Goal: Transaction & Acquisition: Purchase product/service

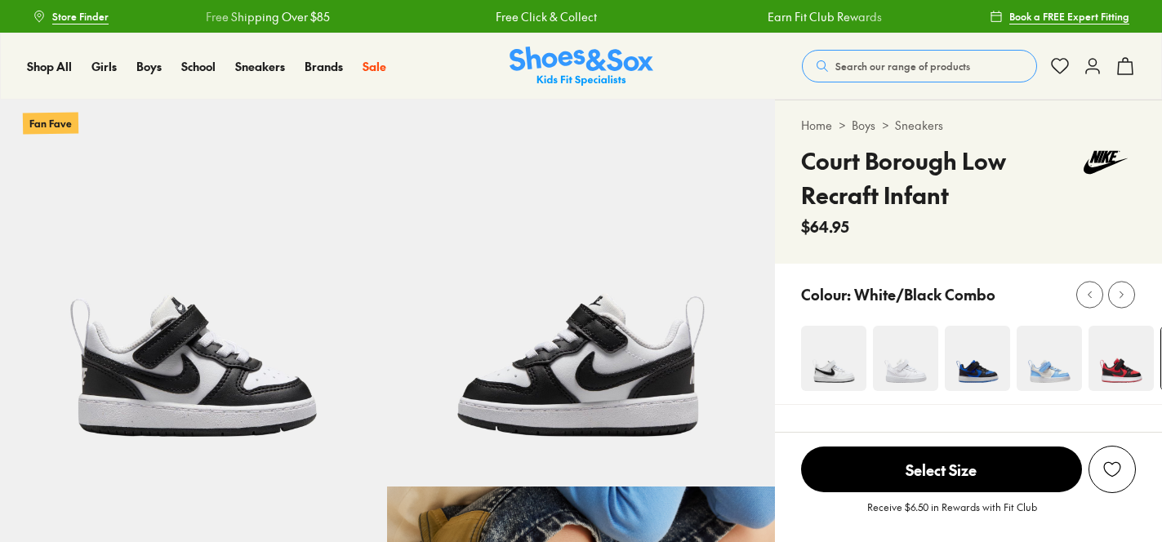
select select "*"
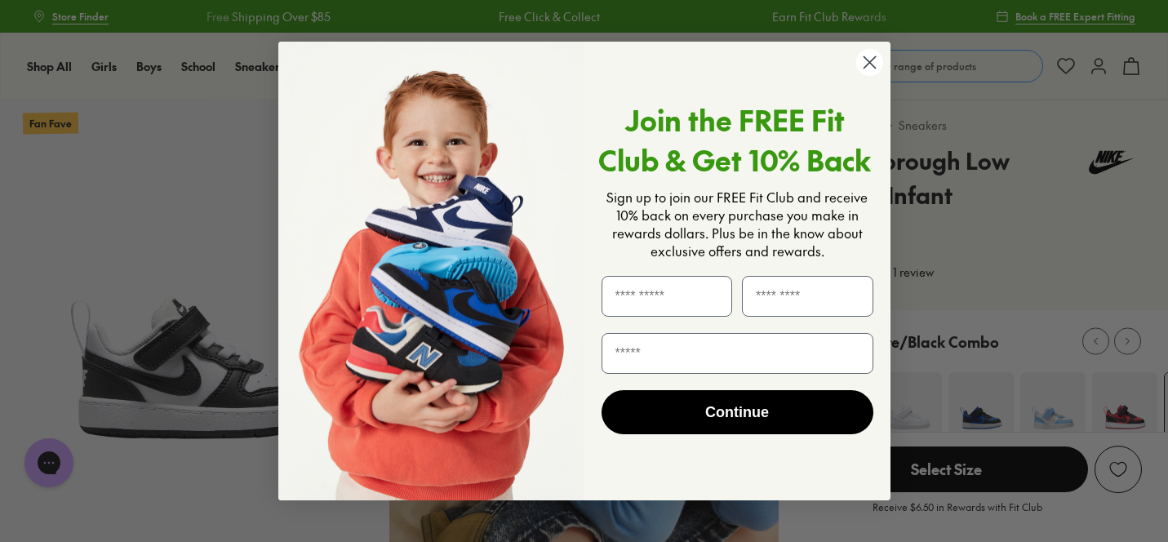
click at [873, 69] on circle "Close dialog" at bounding box center [869, 62] width 27 height 27
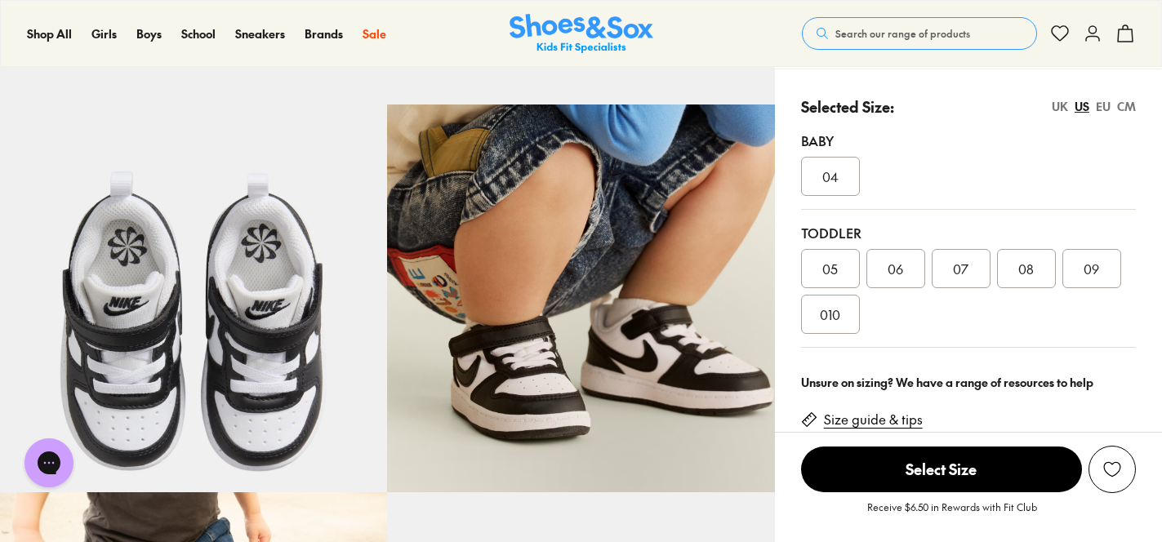
scroll to position [383, 0]
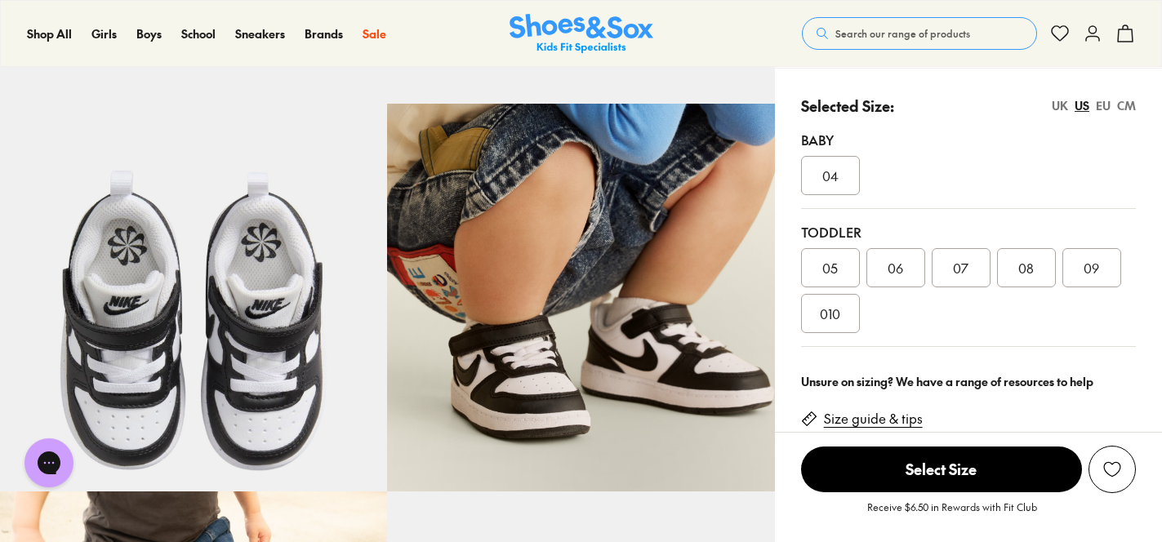
click at [1101, 271] on div "09" at bounding box center [1091, 267] width 59 height 39
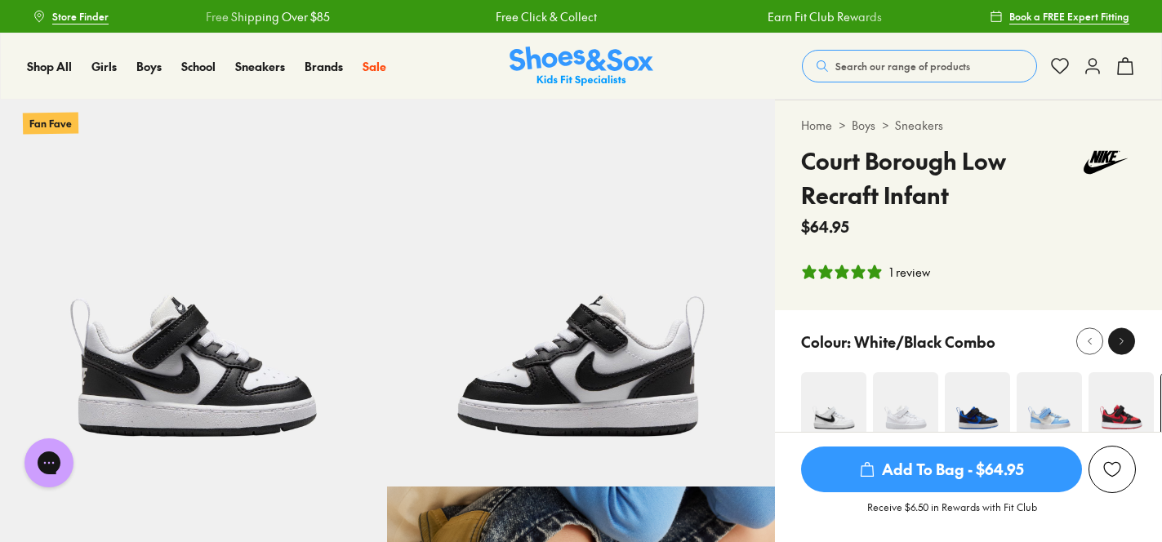
click at [1124, 334] on div at bounding box center [1121, 341] width 17 height 17
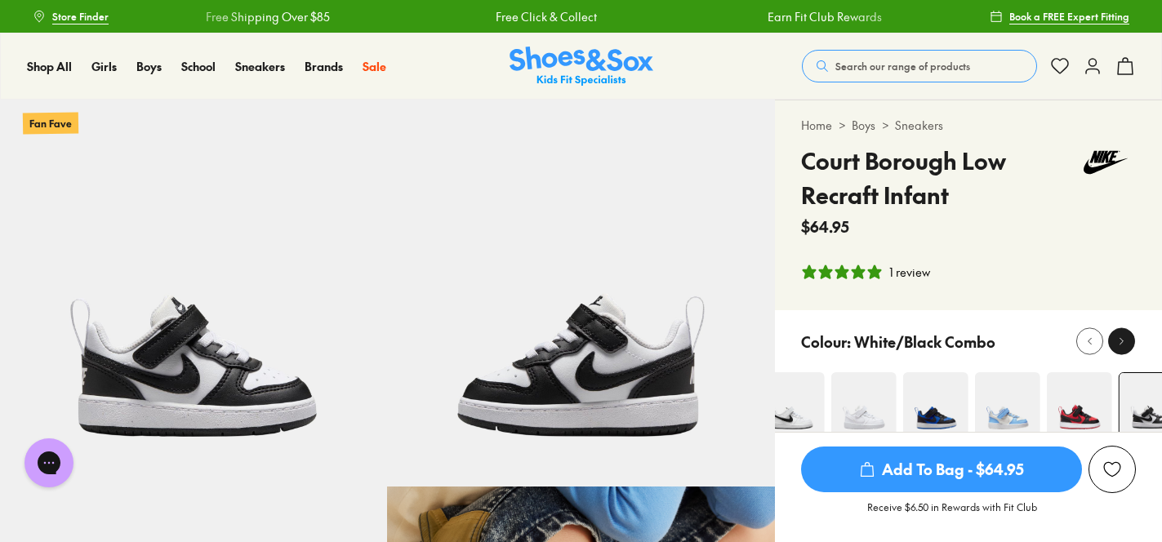
click at [1124, 334] on div at bounding box center [1121, 341] width 17 height 17
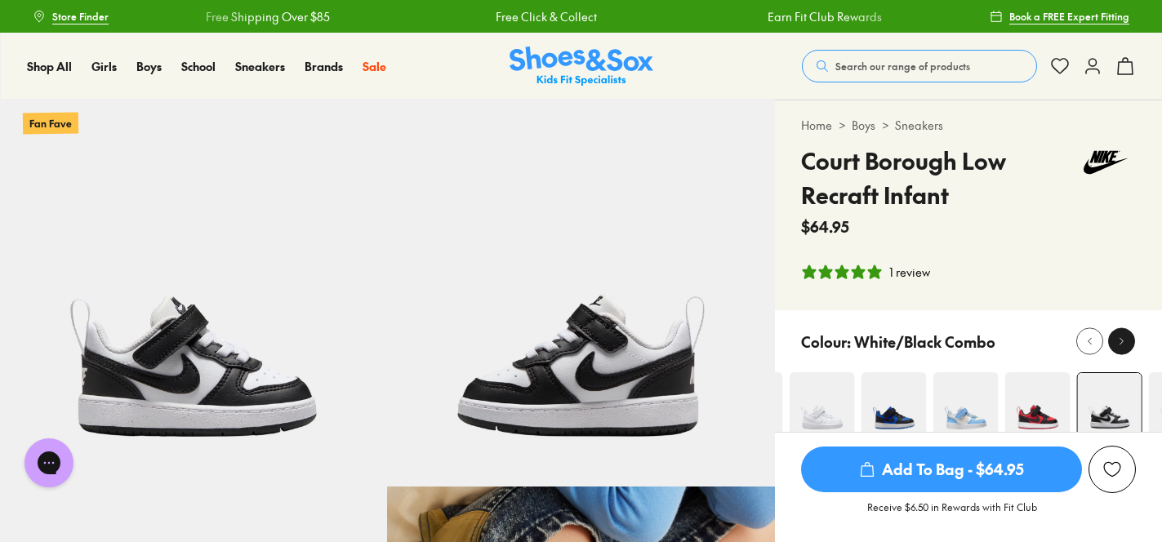
click at [1124, 334] on div at bounding box center [1121, 341] width 17 height 17
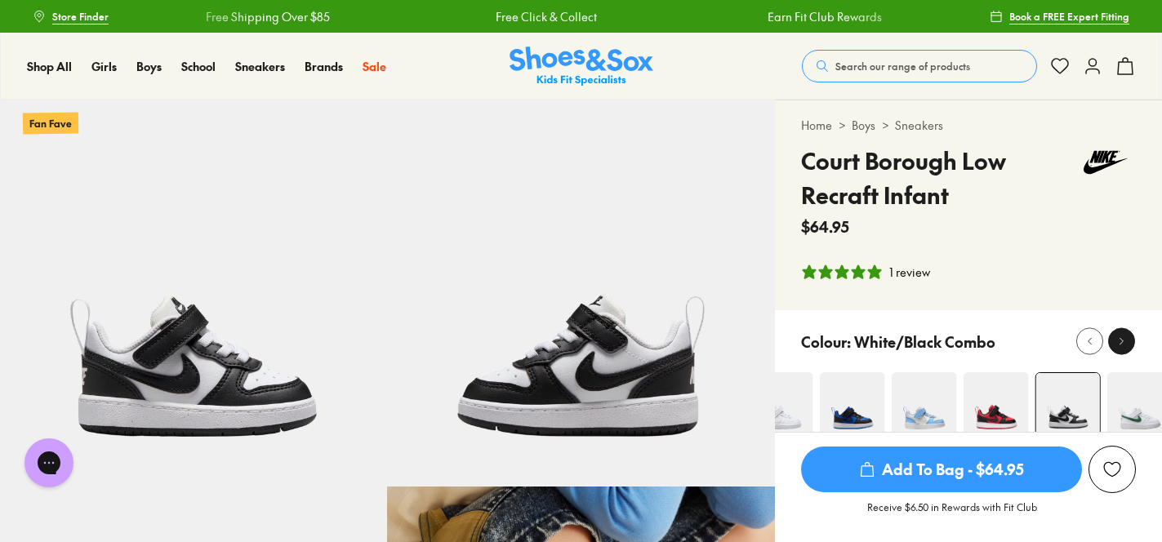
click at [1124, 334] on div at bounding box center [1121, 341] width 17 height 17
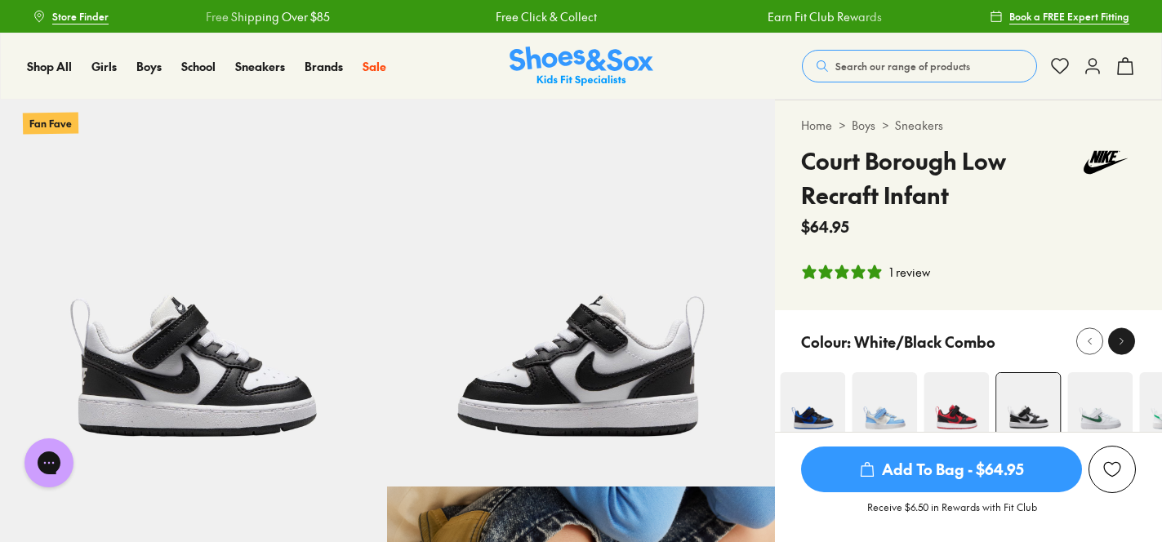
click at [1124, 334] on div at bounding box center [1121, 341] width 17 height 17
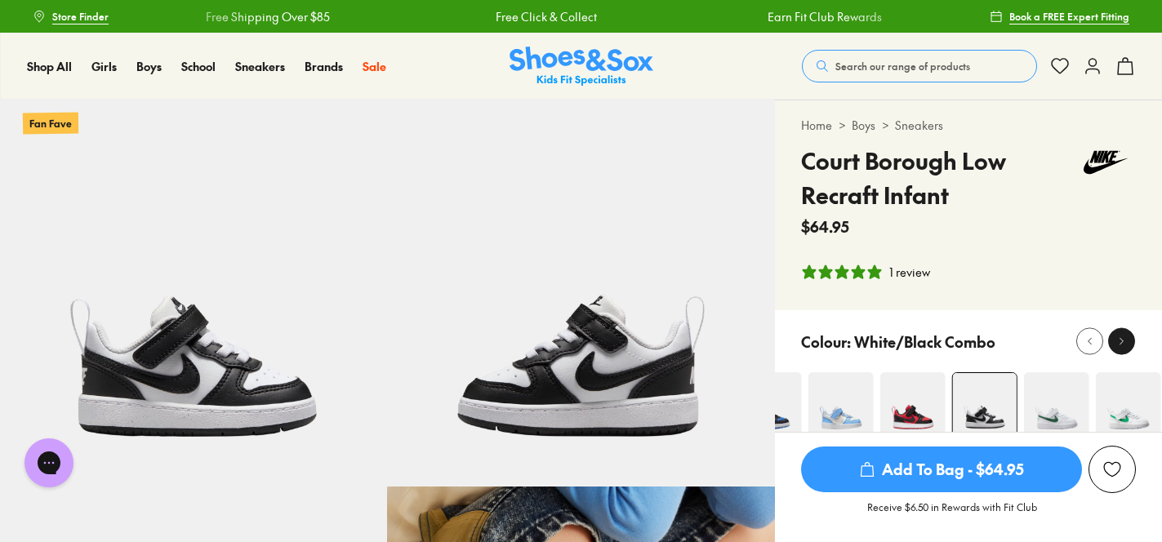
click at [1124, 334] on div at bounding box center [1121, 341] width 17 height 17
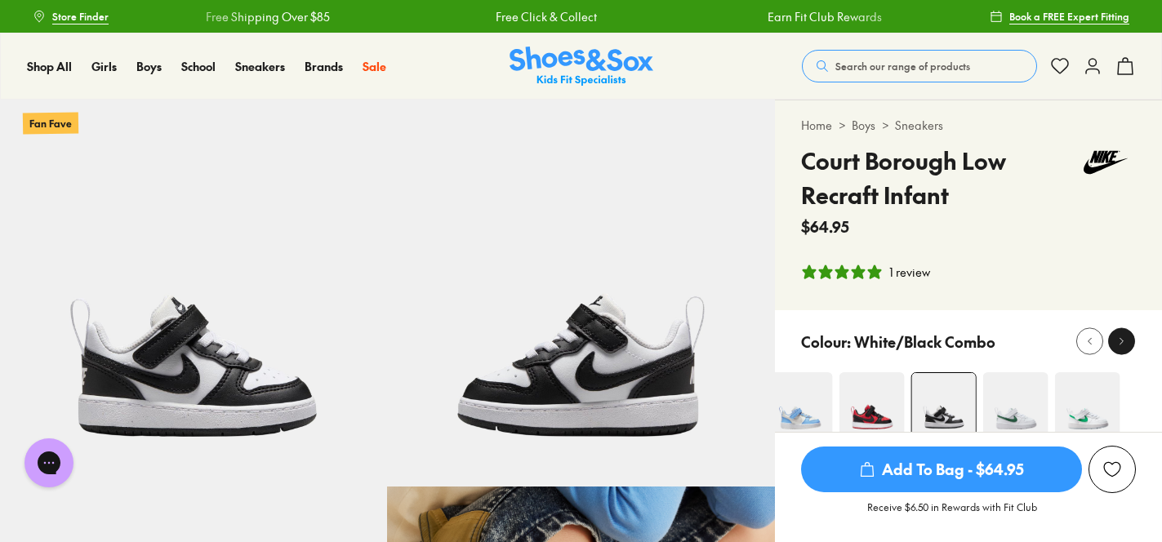
click at [1124, 334] on div at bounding box center [1121, 341] width 17 height 17
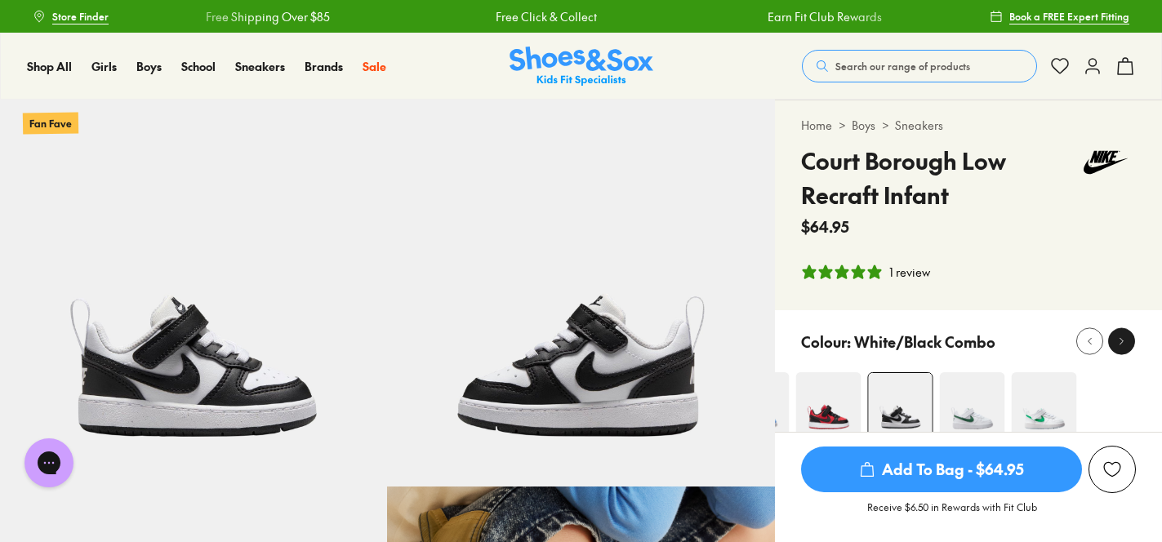
click at [1124, 334] on div at bounding box center [1121, 341] width 17 height 17
click at [1095, 72] on icon at bounding box center [1093, 66] width 20 height 20
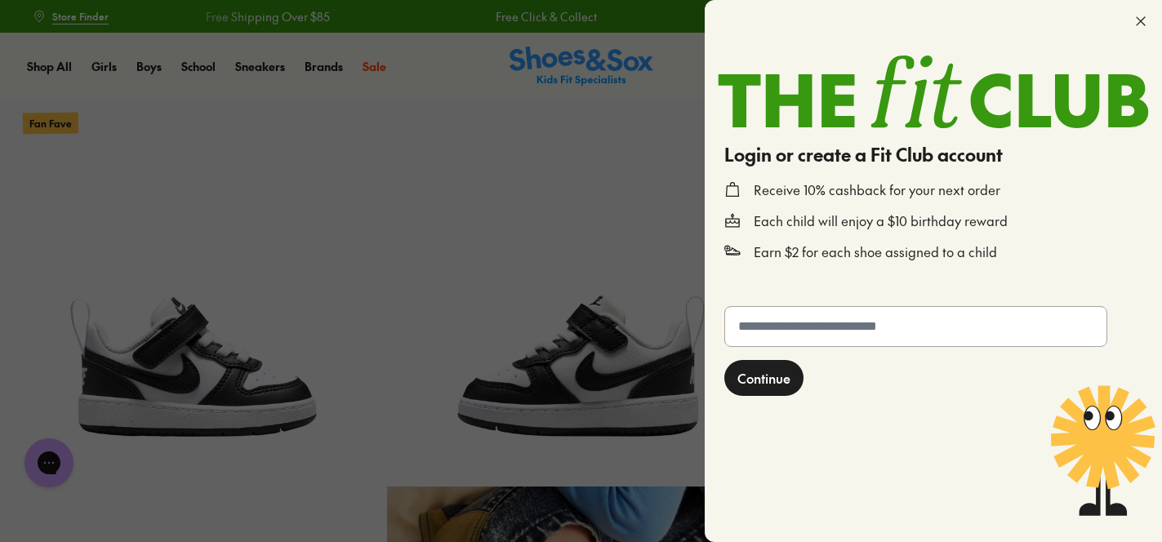
click at [861, 319] on input "text" at bounding box center [915, 326] width 381 height 39
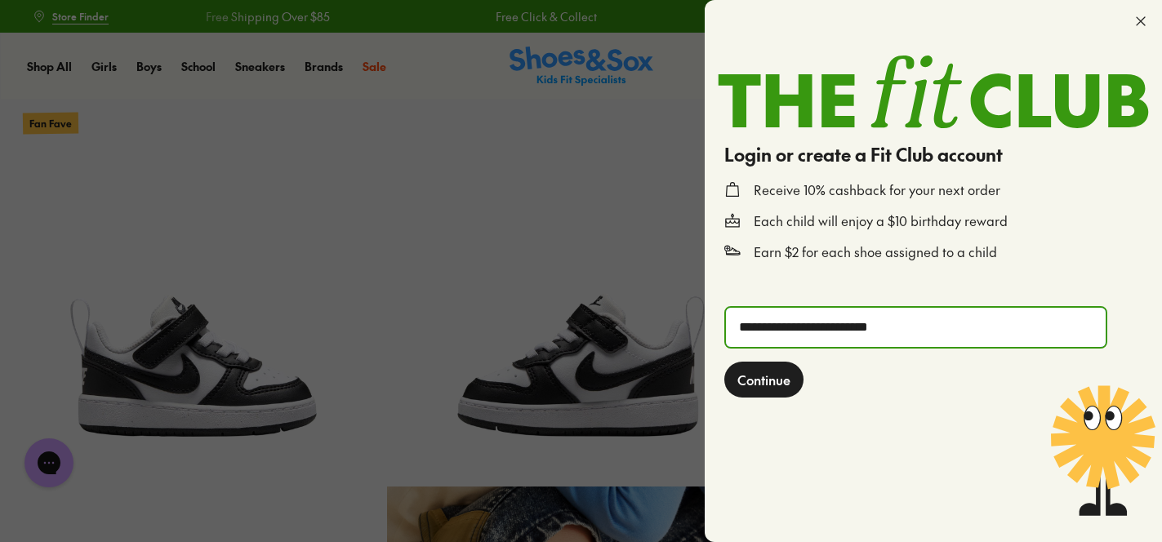
type input "**********"
click at [758, 386] on span "Continue" at bounding box center [763, 380] width 53 height 20
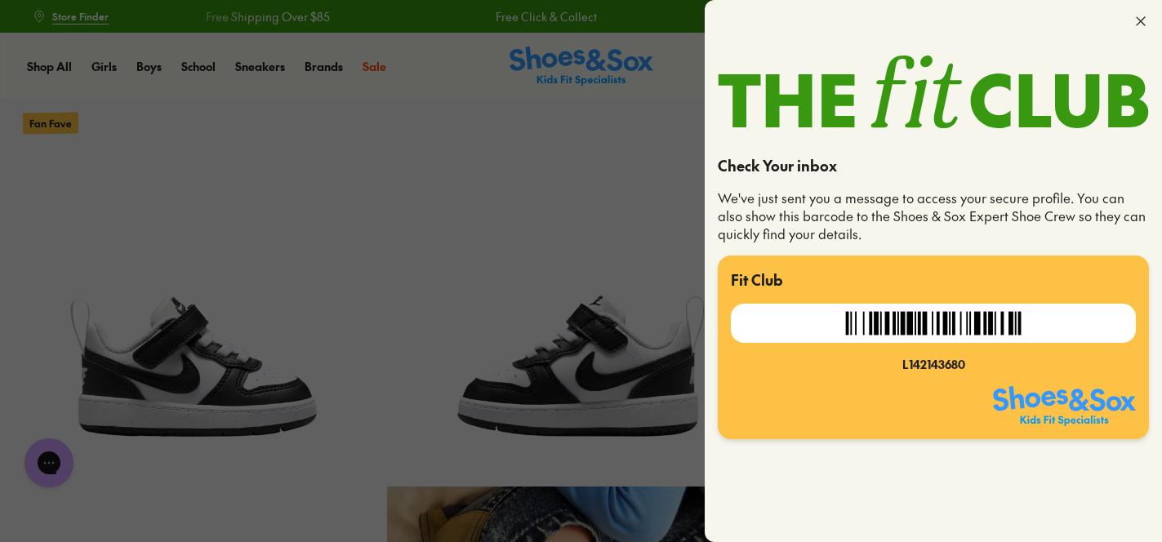
click at [1141, 20] on icon at bounding box center [1141, 21] width 16 height 16
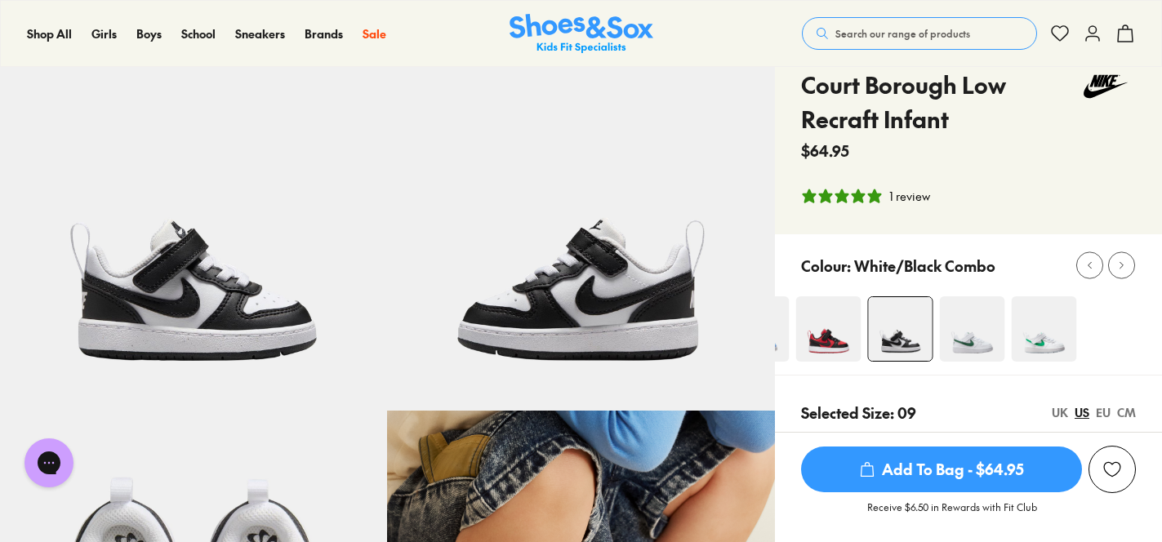
scroll to position [82, 0]
